Goal: Task Accomplishment & Management: Use online tool/utility

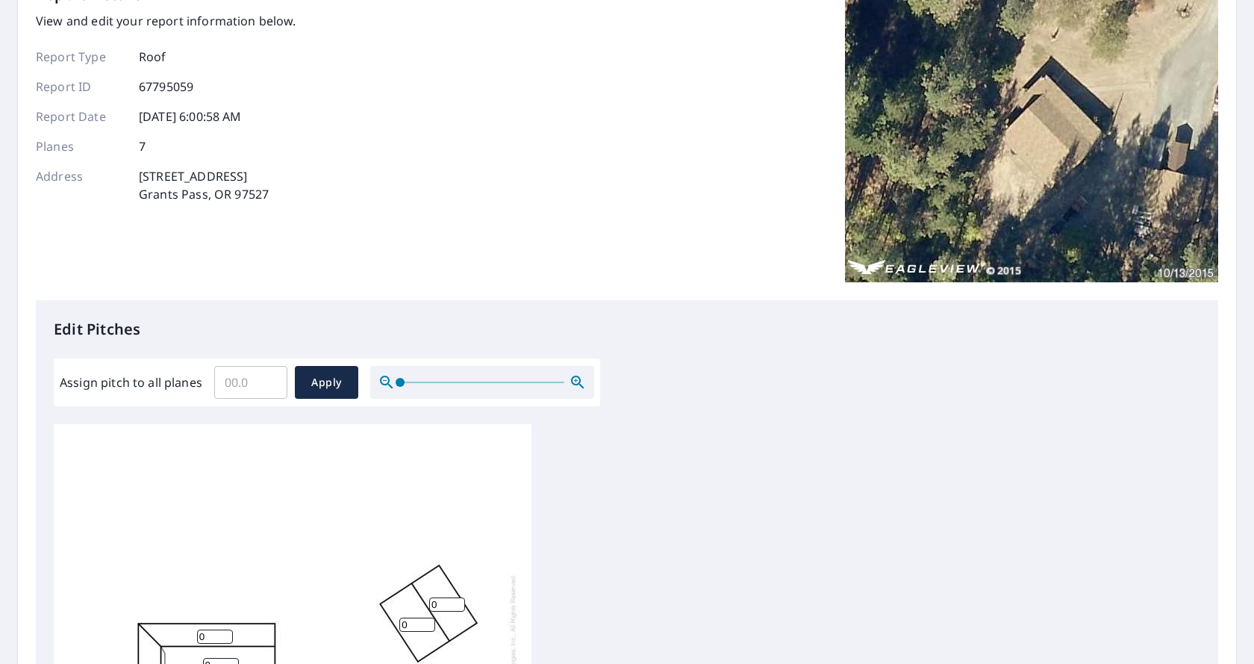
scroll to position [75, 0]
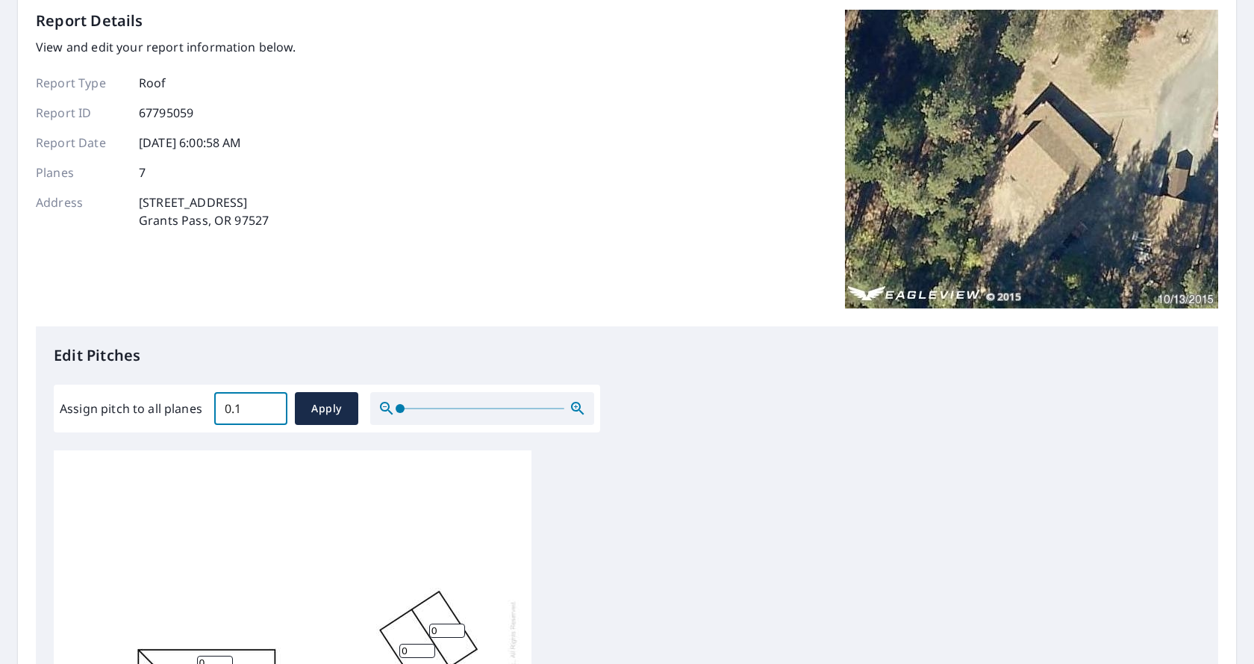
click at [270, 404] on input "0.1" at bounding box center [250, 409] width 73 height 42
click at [270, 404] on input "0.2" at bounding box center [250, 409] width 73 height 42
click at [270, 404] on input "0.3" at bounding box center [250, 409] width 73 height 42
click at [268, 404] on input "0.4" at bounding box center [250, 409] width 73 height 42
click at [268, 404] on input "0.5" at bounding box center [250, 409] width 73 height 42
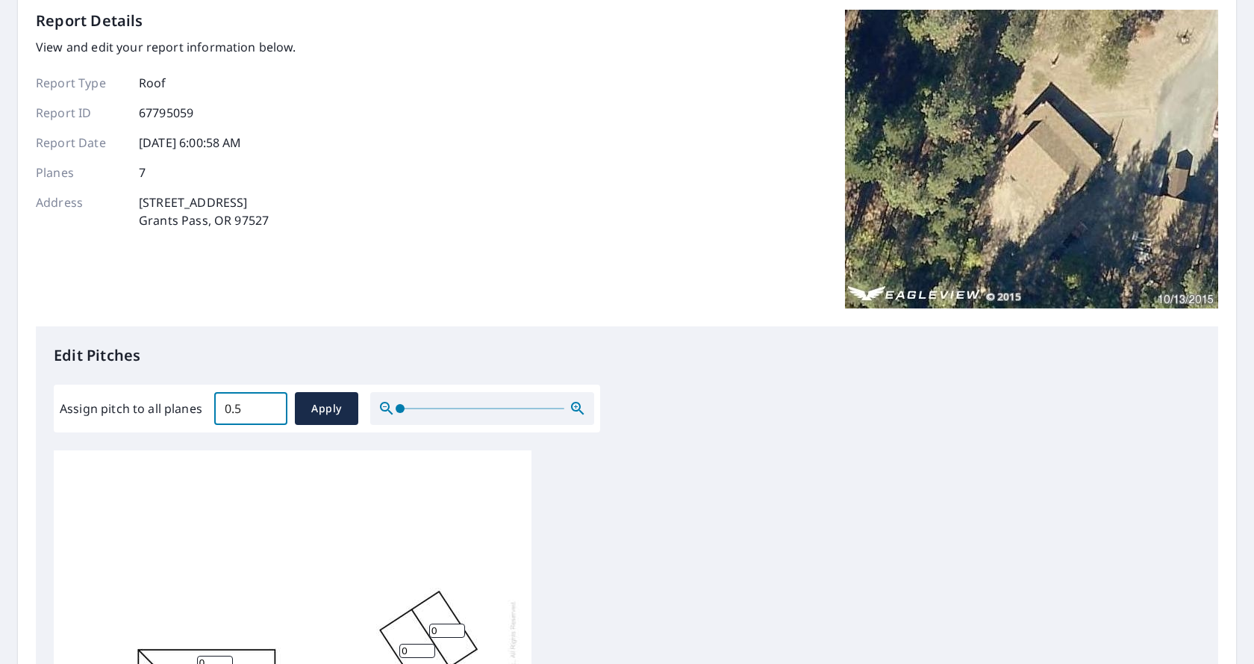
drag, startPoint x: 254, startPoint y: 404, endPoint x: 203, endPoint y: 409, distance: 51.0
click at [207, 409] on div "Assign pitch to all planes 0.5 ​ Apply" at bounding box center [327, 408] width 535 height 33
type input "2.5"
click at [335, 409] on span "Apply" at bounding box center [327, 408] width 40 height 19
type input "2.5"
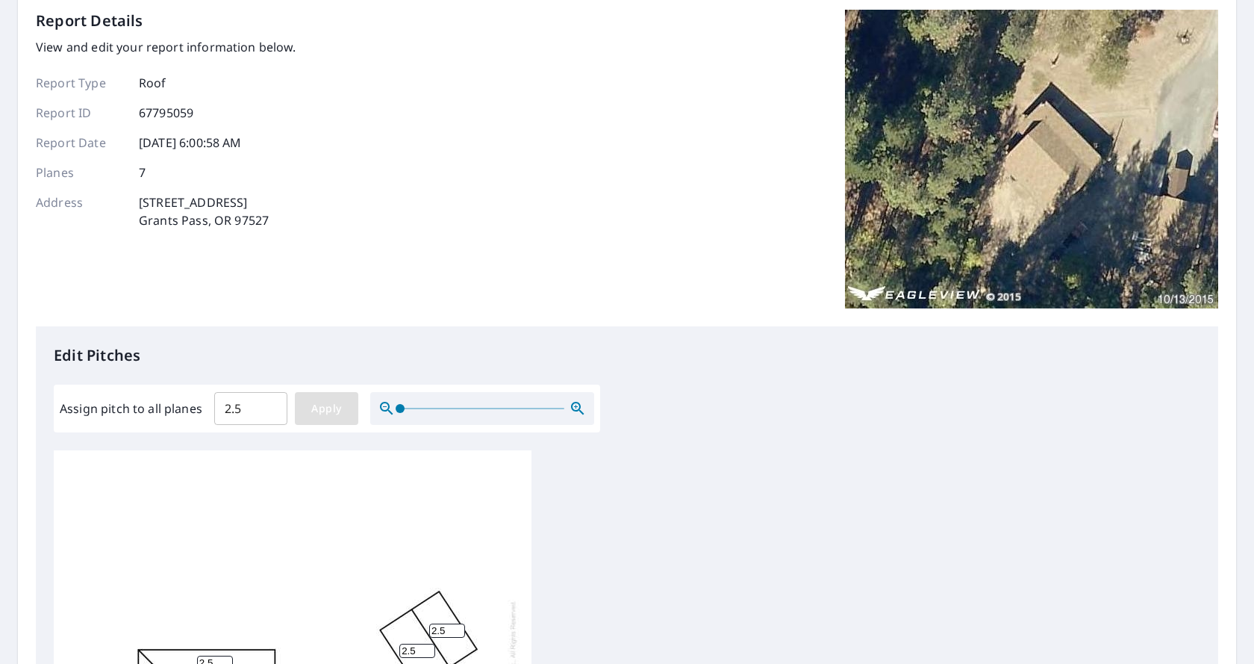
type input "2.5"
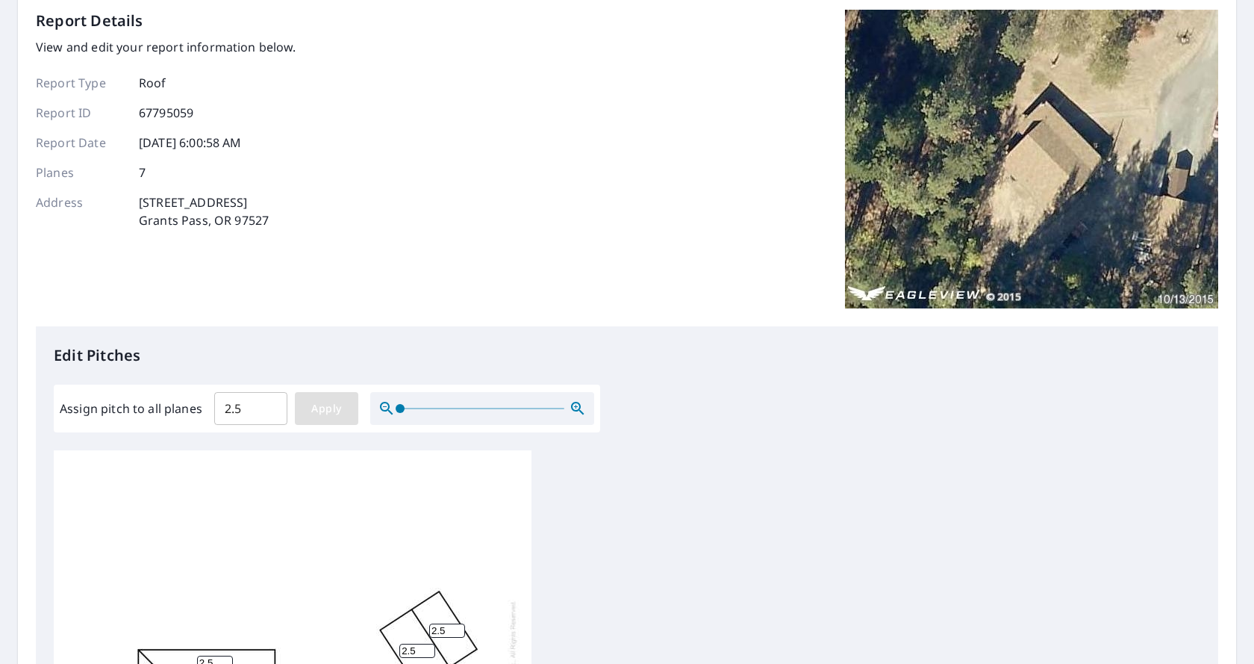
type input "2.5"
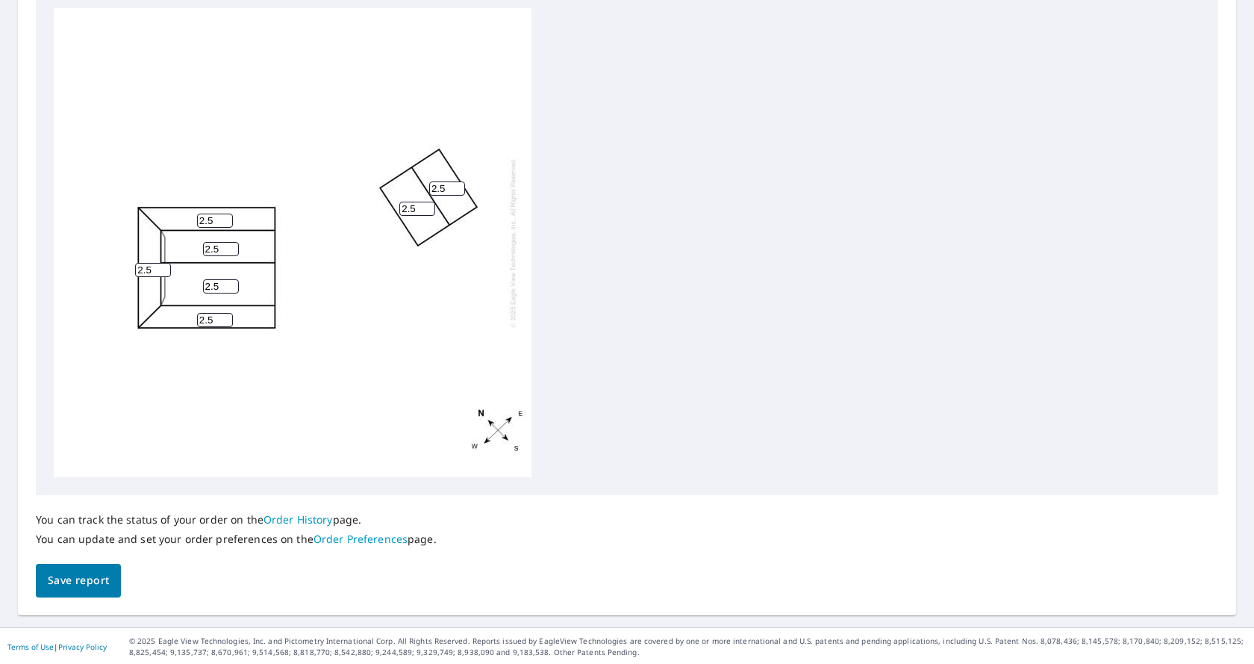
scroll to position [518, 0]
click at [88, 573] on span "Save report" at bounding box center [78, 579] width 61 height 19
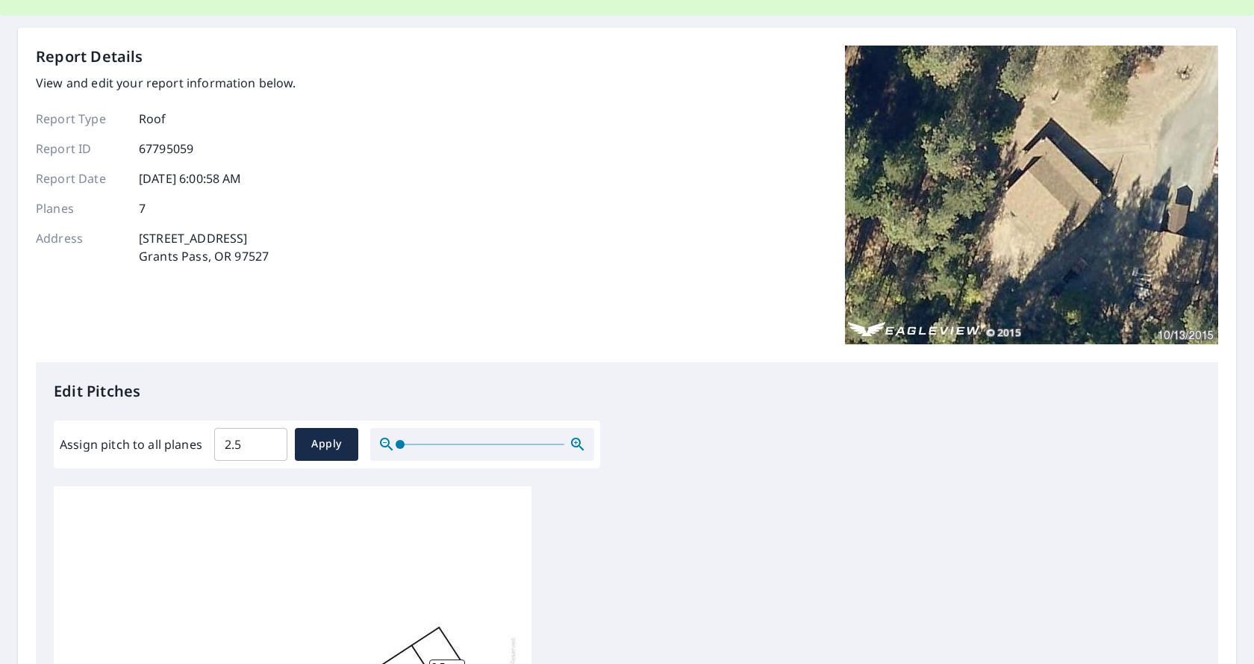
scroll to position [0, 0]
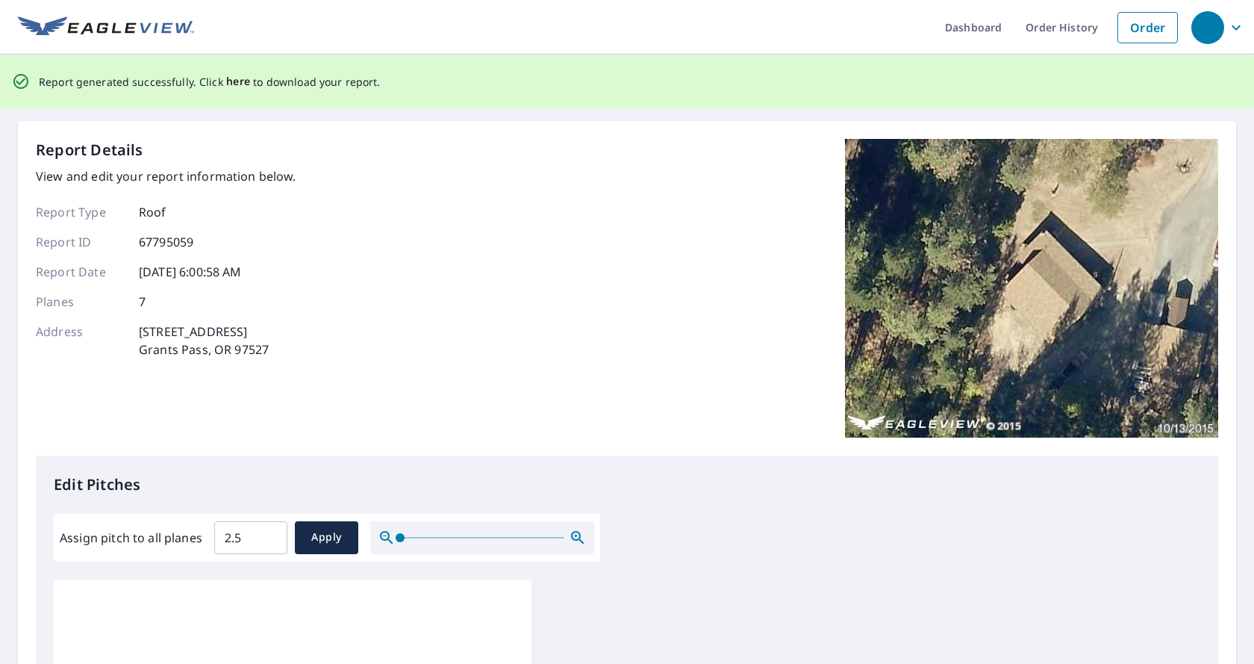
click at [232, 81] on span "here" at bounding box center [238, 81] width 25 height 19
